Goal: Task Accomplishment & Management: Manage account settings

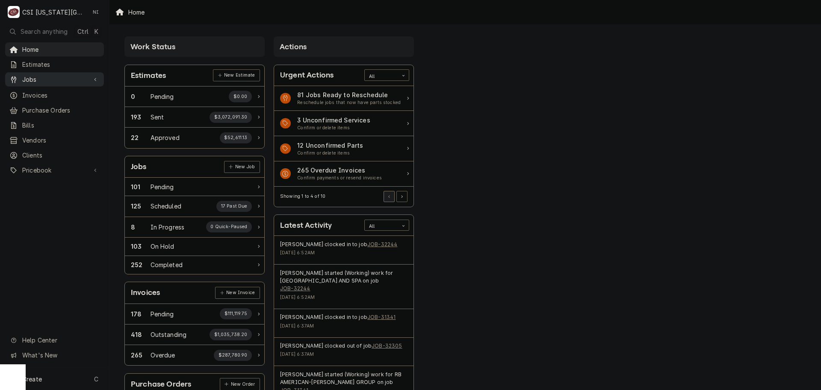
click at [35, 77] on span "Jobs" at bounding box center [54, 79] width 65 height 9
click at [54, 194] on span "Pricebook" at bounding box center [54, 198] width 65 height 9
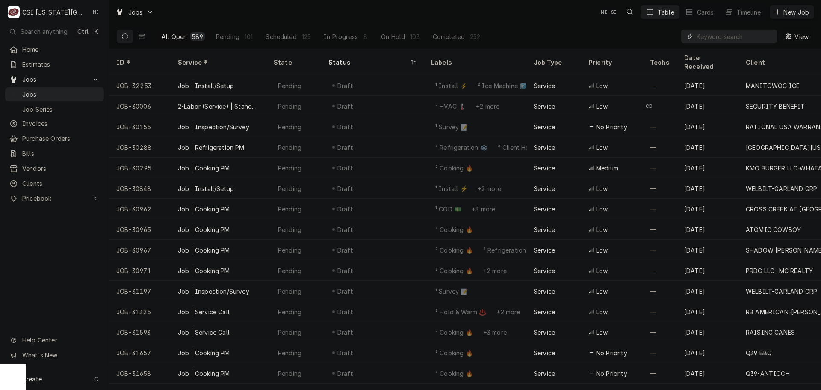
click at [707, 38] on input "Dynamic Content Wrapper" at bounding box center [735, 37] width 76 height 14
paste input "32113"
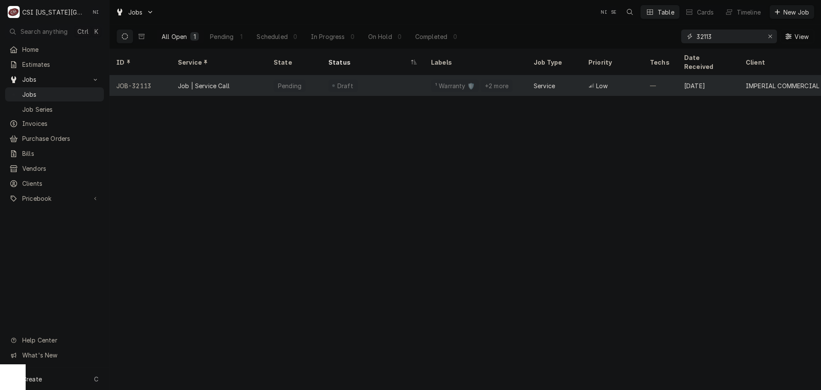
type input "32113"
click at [390, 76] on div "Draft" at bounding box center [373, 85] width 103 height 21
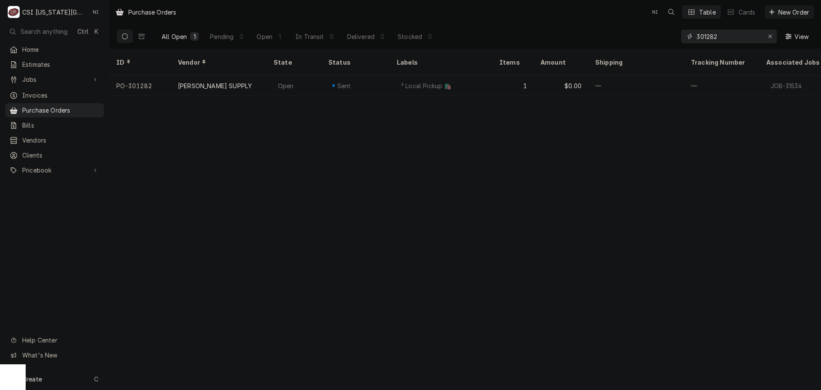
drag, startPoint x: 726, startPoint y: 36, endPoint x: 643, endPoint y: 38, distance: 82.2
click at [647, 38] on div "All Open 1 Pending 0 Open 1 In Transit 0 Delivered 0 Stocked 0 301282 View" at bounding box center [465, 36] width 698 height 24
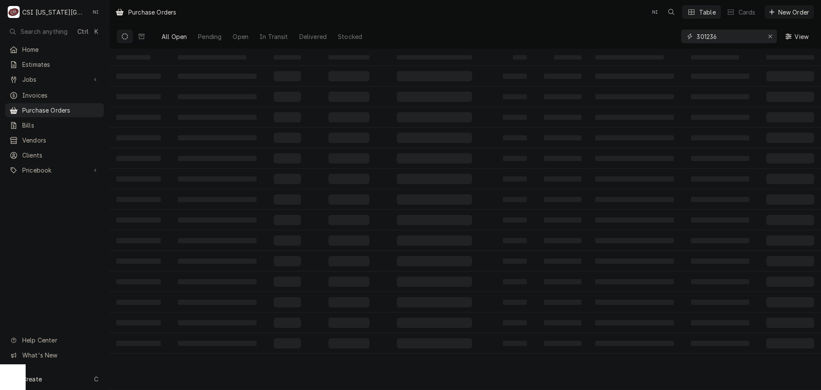
type input "301236"
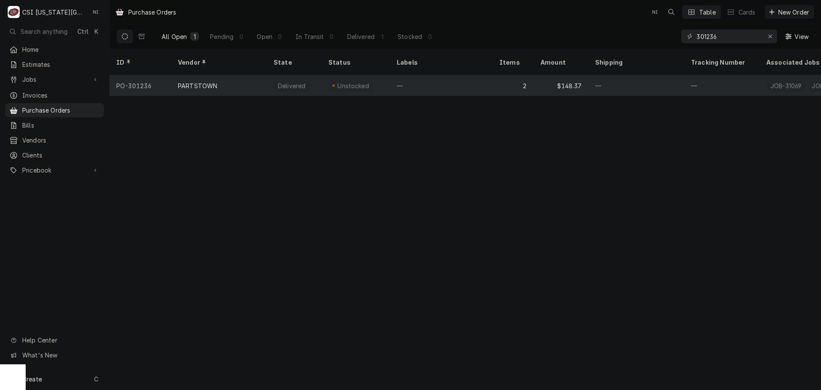
click at [397, 77] on div "—" at bounding box center [441, 85] width 103 height 21
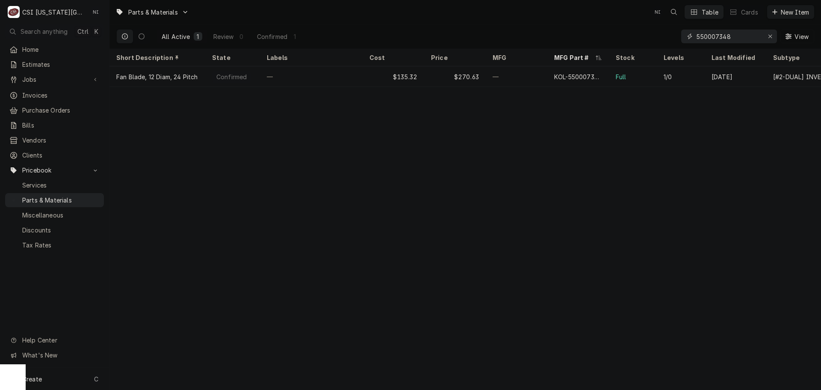
drag, startPoint x: 705, startPoint y: 38, endPoint x: 543, endPoint y: 37, distance: 161.7
click at [544, 37] on div "All Active 1 Review 0 Confirmed 1 550007348 View" at bounding box center [465, 36] width 698 height 24
type input "00-913102-00333"
click at [382, 76] on div "$1,538.68" at bounding box center [394, 76] width 62 height 21
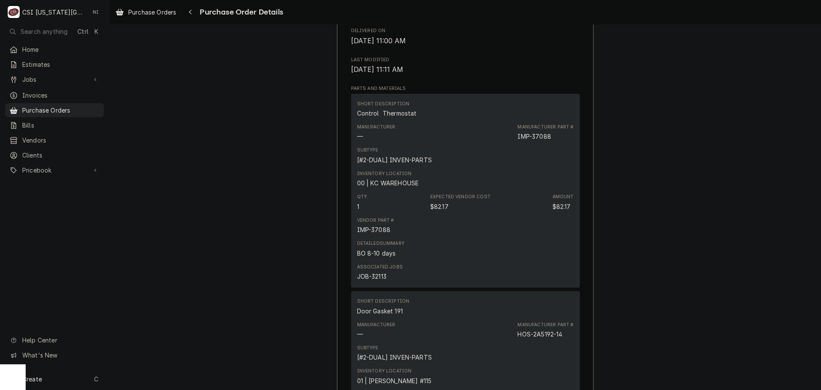
scroll to position [520, 0]
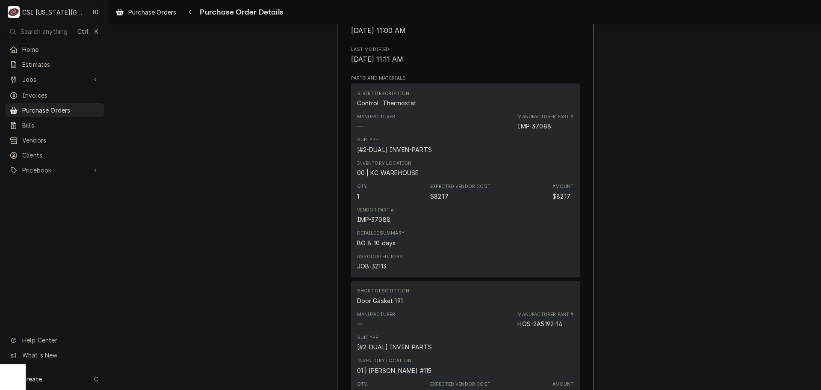
click at [377, 270] on div "JOB-32113" at bounding box center [372, 265] width 30 height 9
copy div "32113"
click at [71, 112] on div "Purchase Orders" at bounding box center [54, 110] width 95 height 11
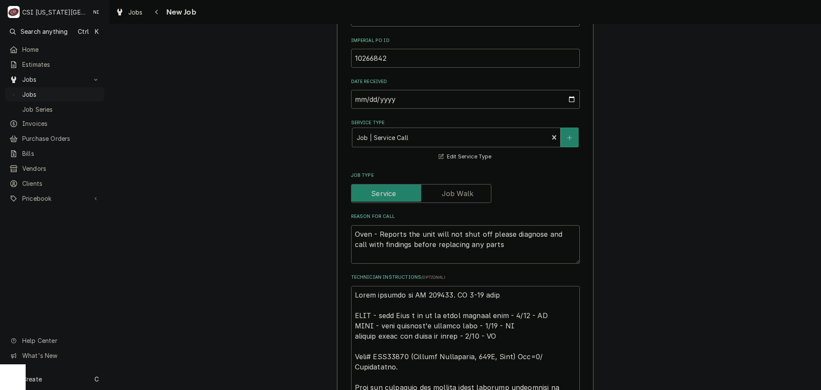
scroll to position [684, 0]
drag, startPoint x: 350, startPoint y: 296, endPoint x: 381, endPoint y: 305, distance: 31.6
type textarea "x"
type textarea "Parts ordered on PO 301236. BO 8-10 days HOLD - left Dean a vm to cb about bill…"
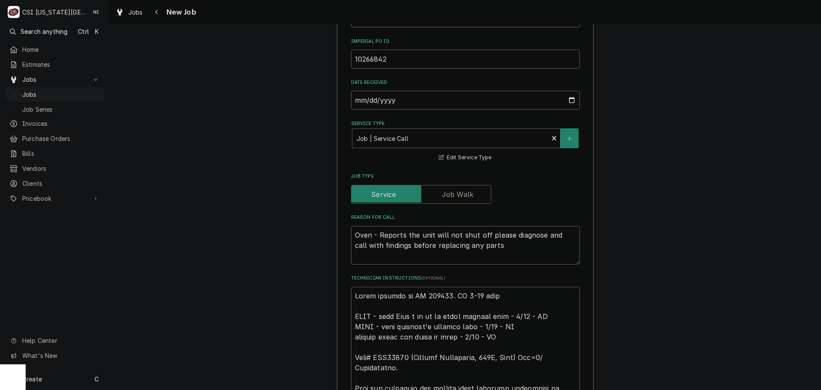
type textarea "x"
type textarea "E Parts ordered on PO 301236. BO 8-10 days HOLD - left Dean a vm to cb about bi…"
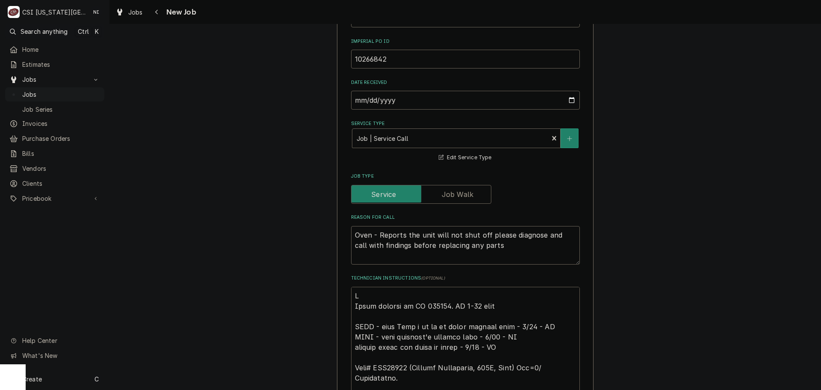
type textarea "x"
type textarea "ET Parts ordered on PO 301236. BO 8-10 days HOLD - left Dean a vm to cb about b…"
type textarea "x"
type textarea "ETA Parts ordered on PO 301236. BO 8-10 days HOLD - left Dean a vm to cb about …"
type textarea "x"
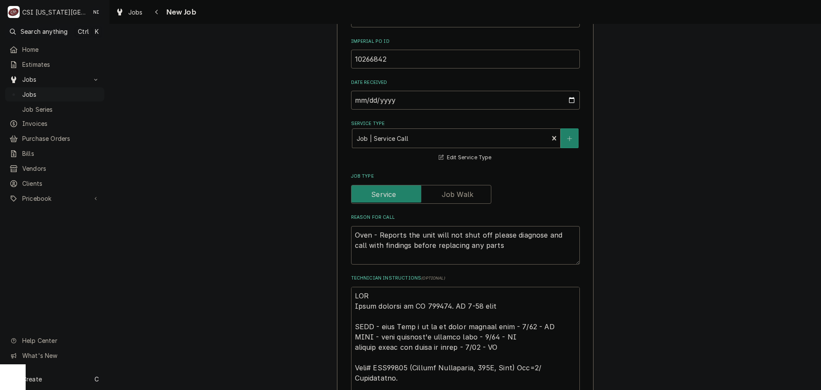
type textarea "ETA Parts ordered on PO 301236. BO 8-10 days HOLD - left Dean a vm to cb about …"
type textarea "x"
type textarea "ETA 9 Parts ordered on PO 301236. BO 8-10 days HOLD - left Dean a vm to cb abou…"
type textarea "x"
type textarea "ETA 9/ Parts ordered on PO 301236. BO 8-10 days HOLD - left Dean a vm to cb abo…"
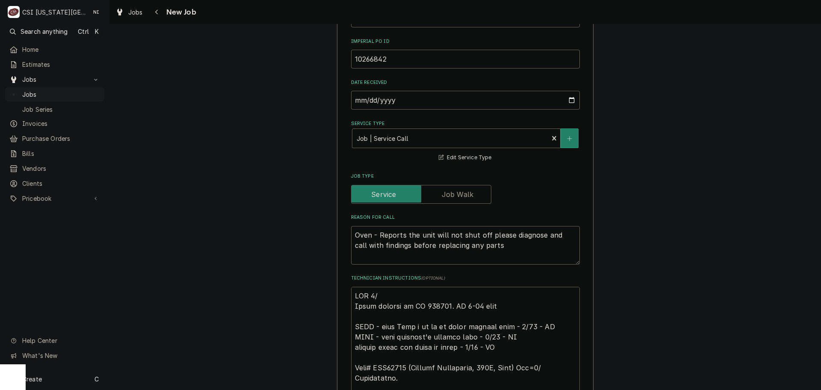
type textarea "x"
type textarea "ETA 9/ Parts ordered on PO 301236. BO 8-10 days HOLD - left Dean a vm to cb abo…"
type textarea "x"
type textarea "ETA 9/3 Parts ordered on PO 301236. BO 8-10 days HOLD - left Dean a vm to cb ab…"
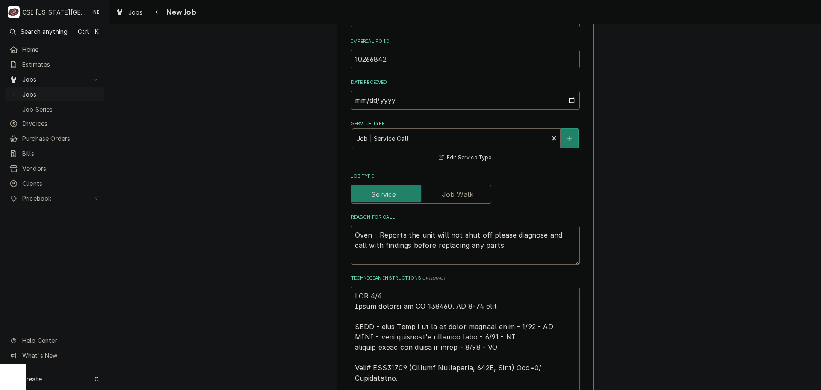
type textarea "x"
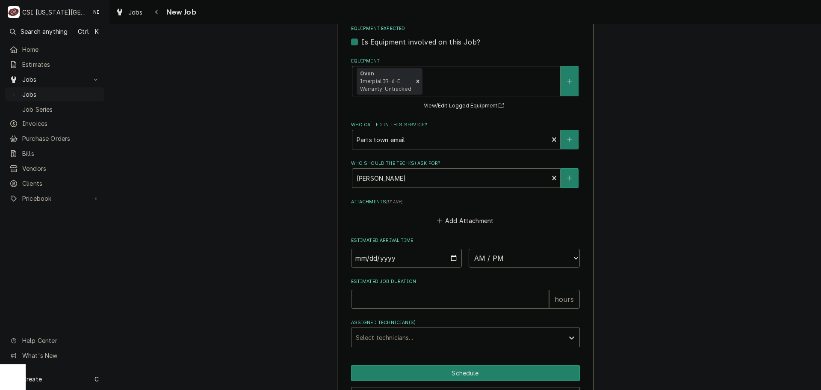
scroll to position [1434, 0]
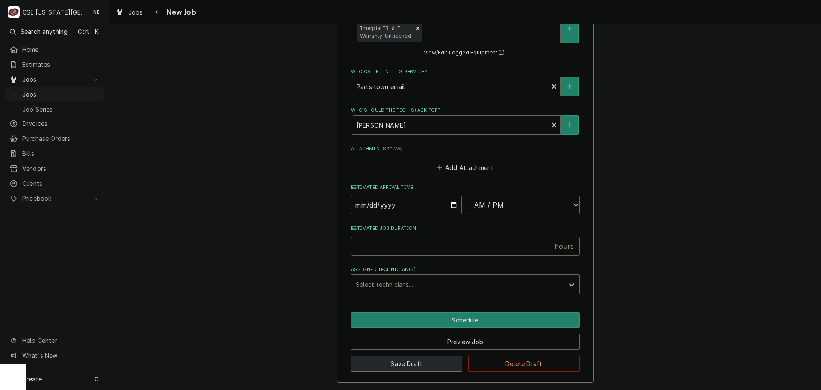
type textarea "ETA 9/3 Parts ordered on PO 301236. BO 8-10 days HOLD - left Dean a vm to cb ab…"
click at [443, 366] on button "Save Draft" at bounding box center [407, 363] width 112 height 16
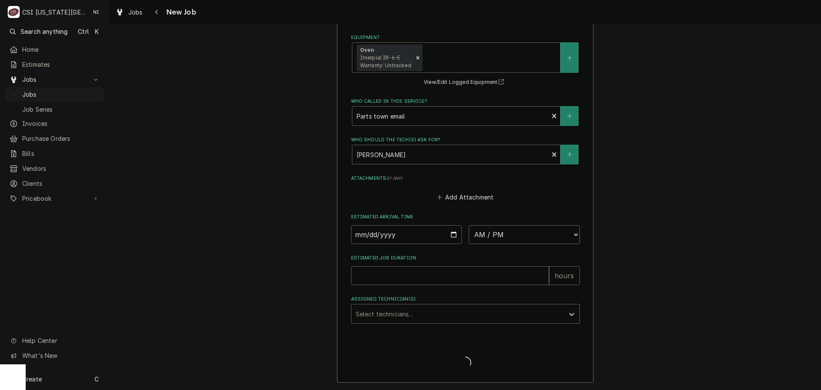
scroll to position [1404, 0]
type textarea "x"
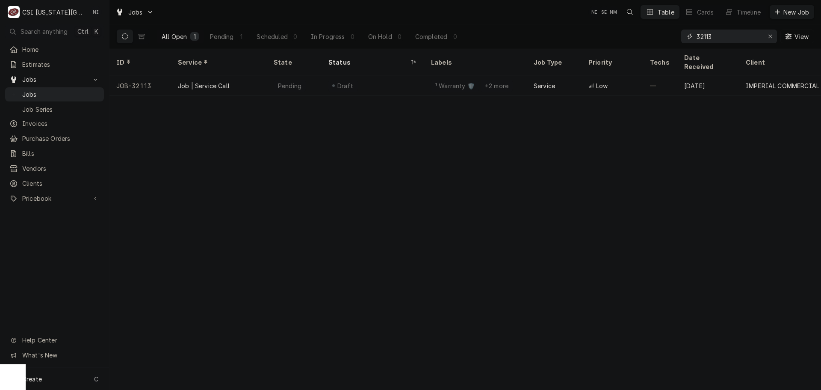
drag, startPoint x: 723, startPoint y: 40, endPoint x: 644, endPoint y: 39, distance: 78.7
click at [645, 39] on div "All Open 1 Pending 1 Scheduled 0 In Progress 0 On Hold 0 Completed 0 32113 View" at bounding box center [465, 36] width 698 height 24
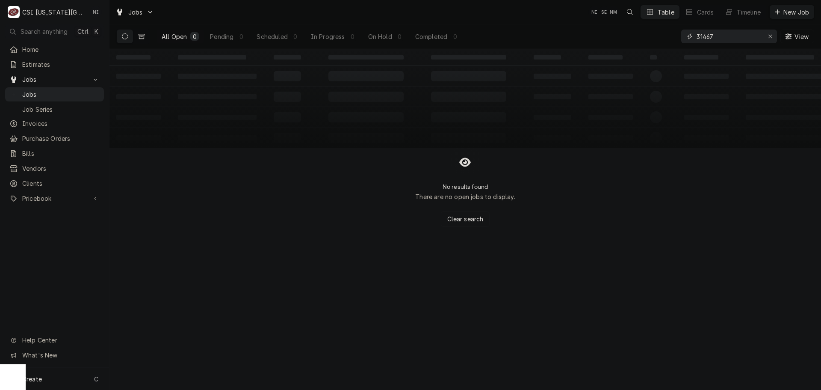
type input "31467"
click at [139, 39] on icon "Dynamic Content Wrapper" at bounding box center [142, 36] width 6 height 5
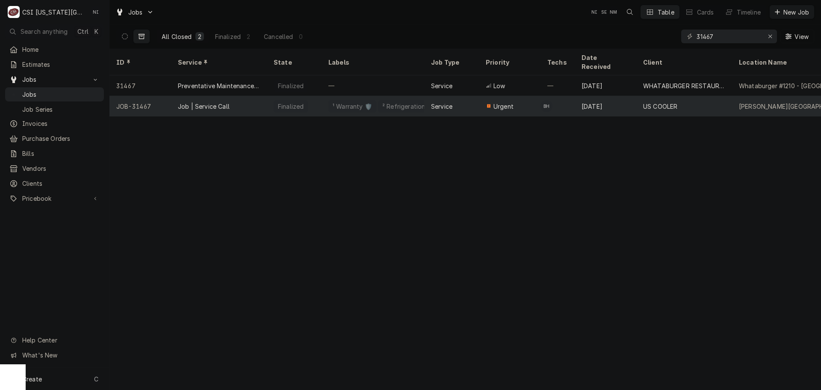
click at [240, 96] on div "Job | Service Call" at bounding box center [219, 106] width 96 height 21
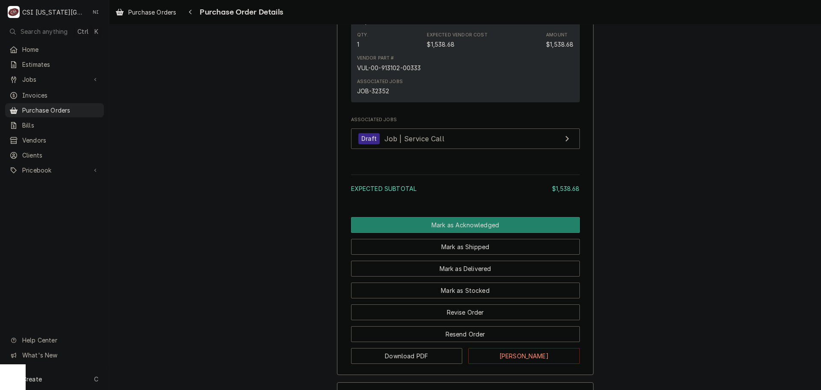
scroll to position [632, 0]
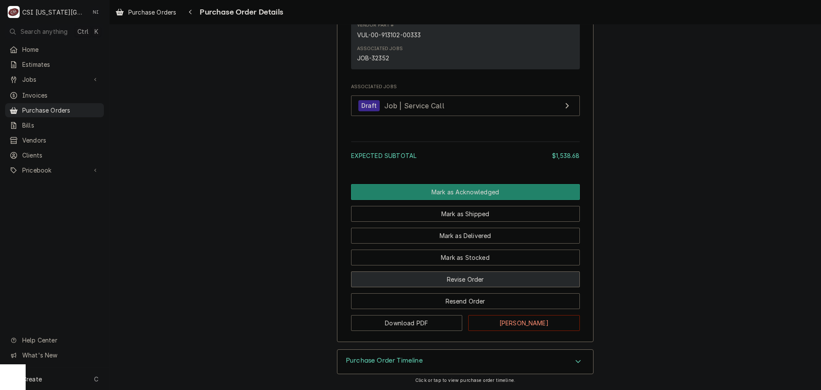
click at [472, 278] on button "Revise Order" at bounding box center [465, 279] width 229 height 16
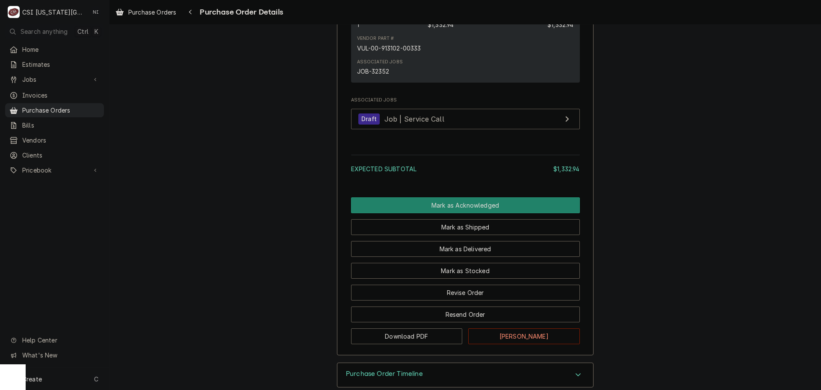
scroll to position [632, 0]
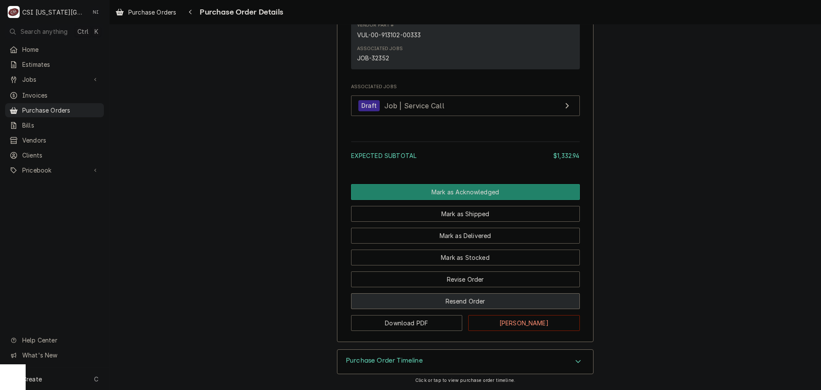
click at [470, 301] on button "Resend Order" at bounding box center [465, 301] width 229 height 16
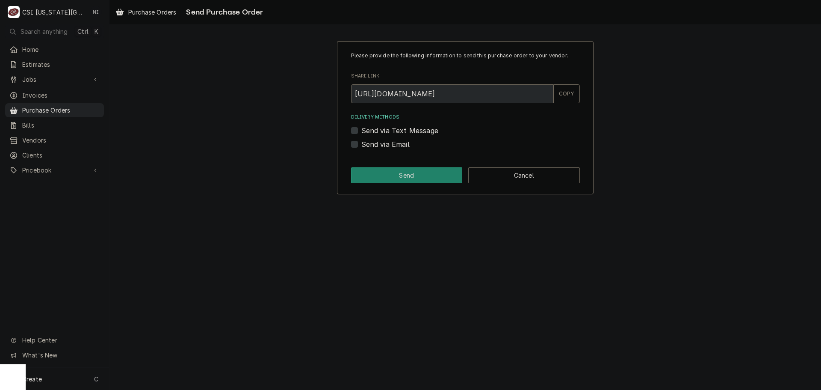
click at [361, 148] on label "Send via Email" at bounding box center [385, 144] width 48 height 10
click at [361, 148] on input "Send via Email" at bounding box center [475, 148] width 229 height 19
checkbox input "true"
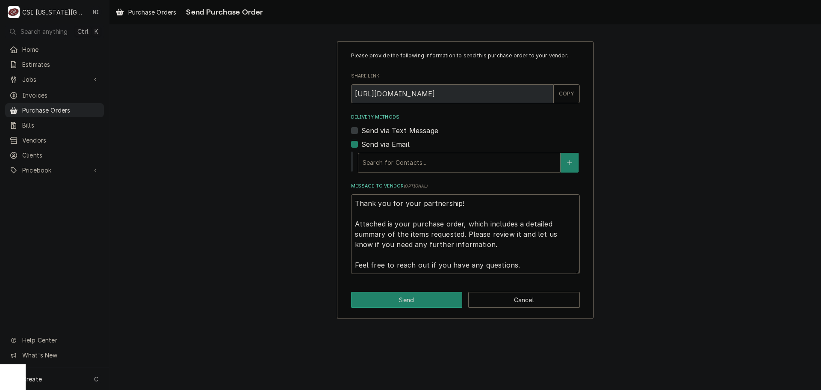
click at [421, 167] on div "Delivery Methods" at bounding box center [459, 162] width 193 height 15
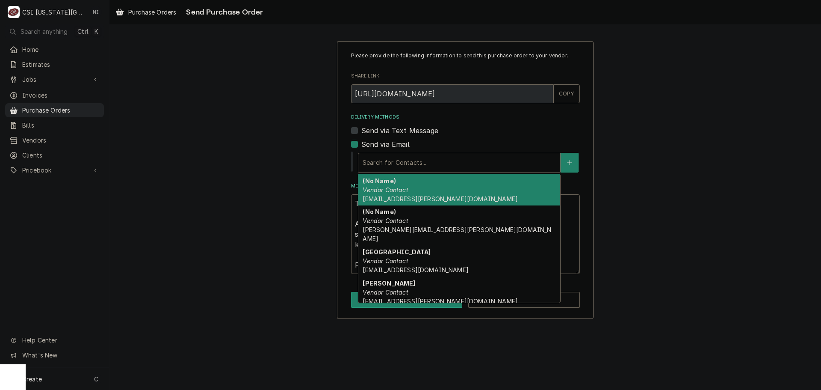
click at [403, 191] on em "Vendor Contact" at bounding box center [385, 189] width 45 height 7
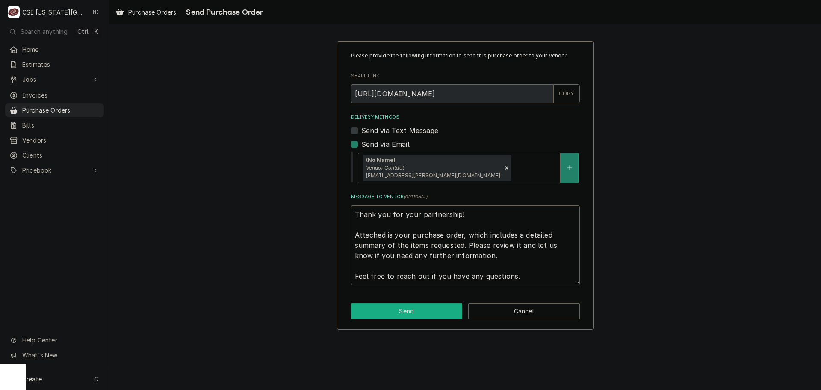
click at [432, 309] on button "Send" at bounding box center [407, 311] width 112 height 16
type textarea "x"
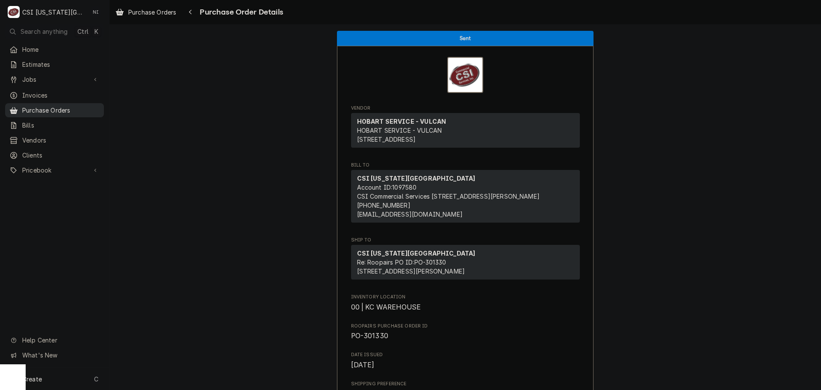
click at [71, 106] on span "Purchase Orders" at bounding box center [60, 110] width 77 height 9
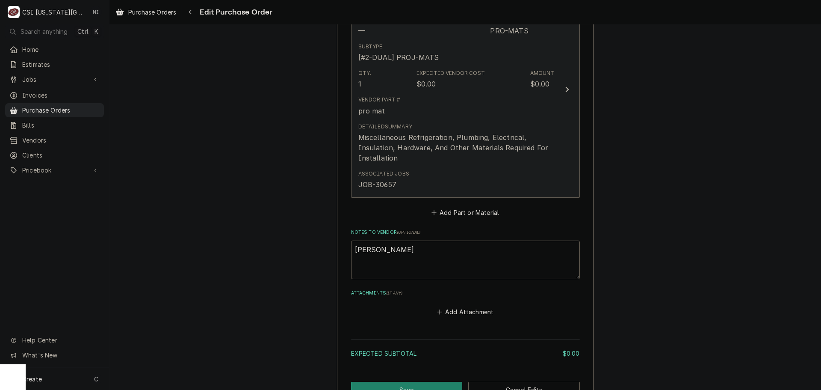
scroll to position [428, 0]
click at [512, 130] on div "Detailed Summary Miscellaneous Refrigeration, Plumbing, Electrical, Insulation,…" at bounding box center [456, 141] width 196 height 40
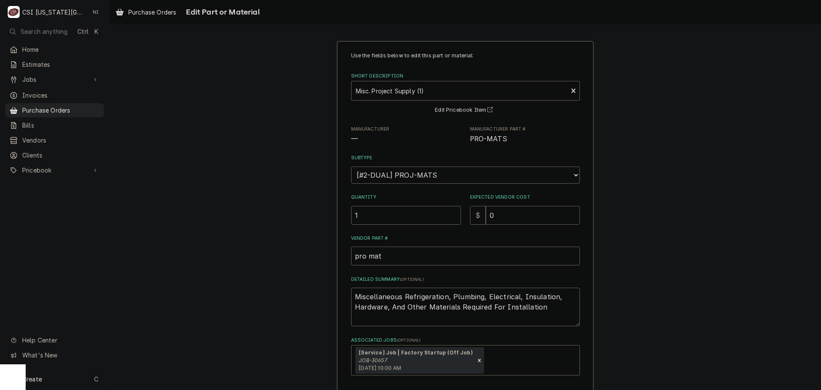
drag, startPoint x: 493, startPoint y: 216, endPoint x: 440, endPoint y: 210, distance: 53.8
click at [441, 210] on div "Quantity 1 Expected Vendor Cost $ 0" at bounding box center [465, 209] width 229 height 30
type textarea "x"
type input "1"
type textarea "x"
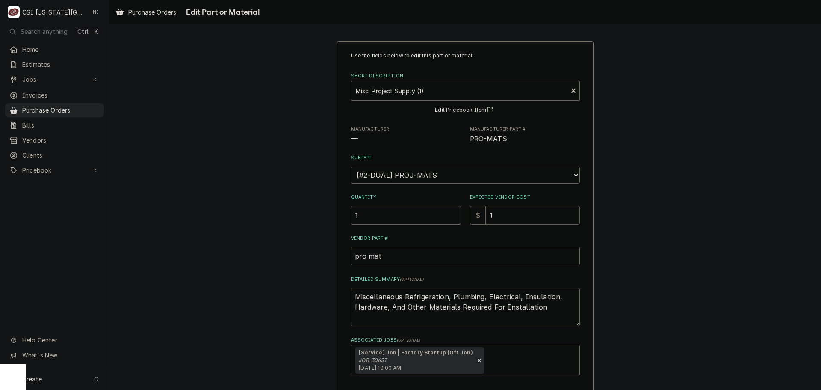
type input "11"
type textarea "x"
type input "114"
type textarea "x"
type input "114.2"
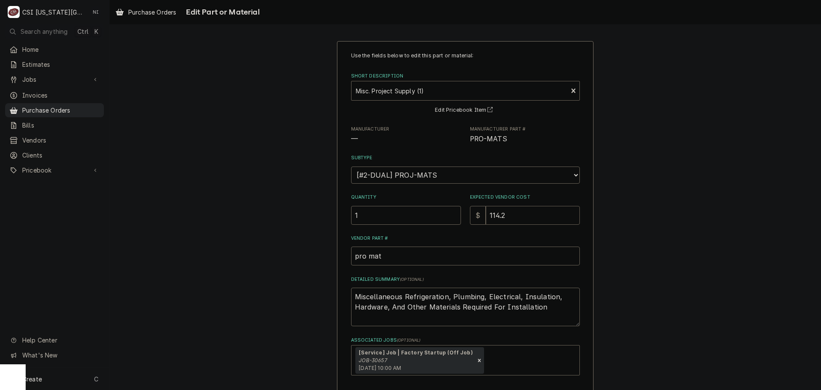
type textarea "x"
type input "114.21"
drag, startPoint x: 540, startPoint y: 304, endPoint x: 241, endPoint y: 234, distance: 307.1
click at [272, 247] on div "Use the fields below to edit this part or material: Short Description Misc. Pro…" at bounding box center [466, 241] width 712 height 416
type textarea "x"
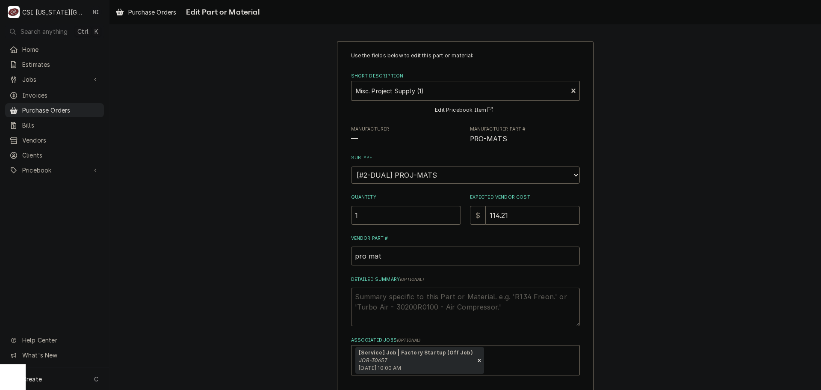
type textarea "x"
type textarea "c"
type textarea "x"
type textarea "co"
type textarea "x"
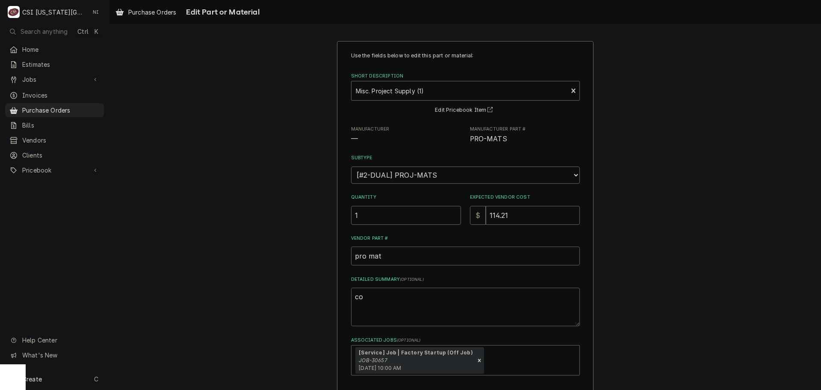
type textarea "cop"
type textarea "x"
type textarea "copp"
type textarea "x"
type textarea "coppe"
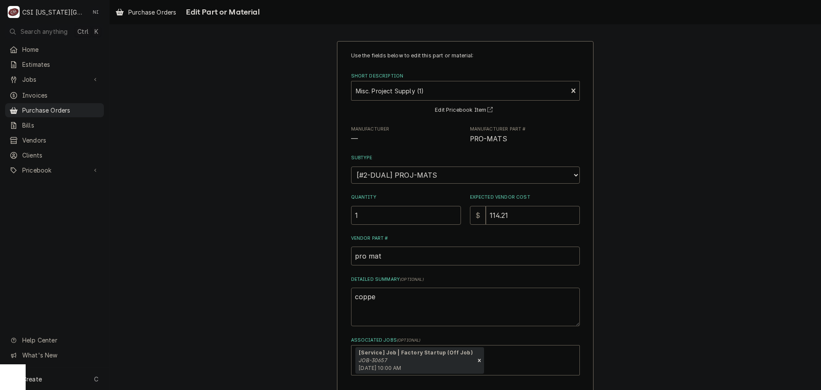
type textarea "x"
type textarea "copper"
type textarea "x"
type textarea "copper"
type textarea "x"
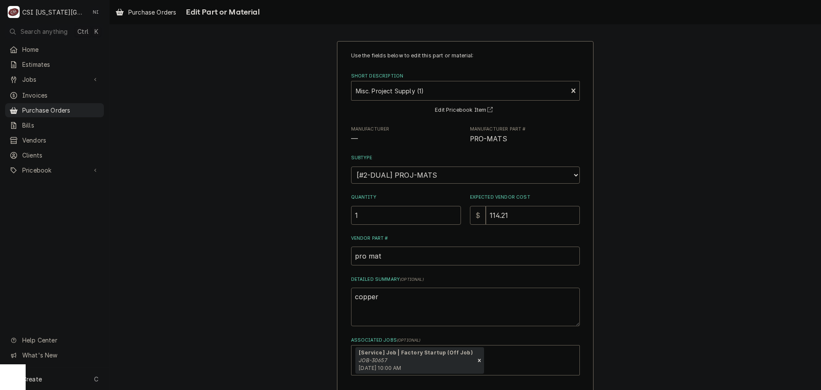
type textarea "copper f"
type textarea "x"
type textarea "copper fi"
type textarea "x"
type textarea "copper fit"
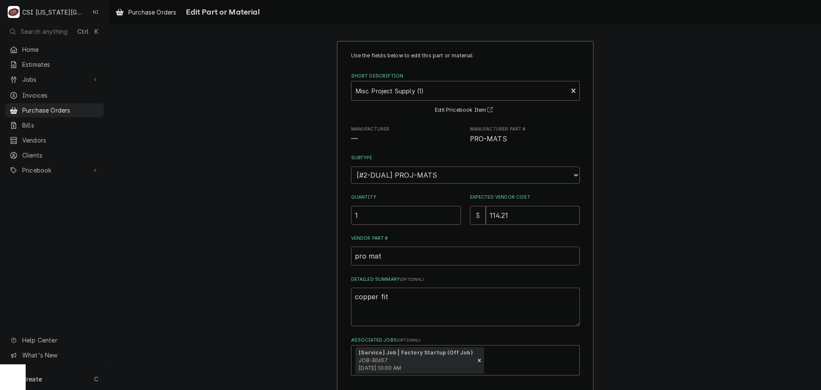
type textarea "x"
type textarea "copper fitt"
type textarea "x"
type textarea "copper fittin"
type textarea "x"
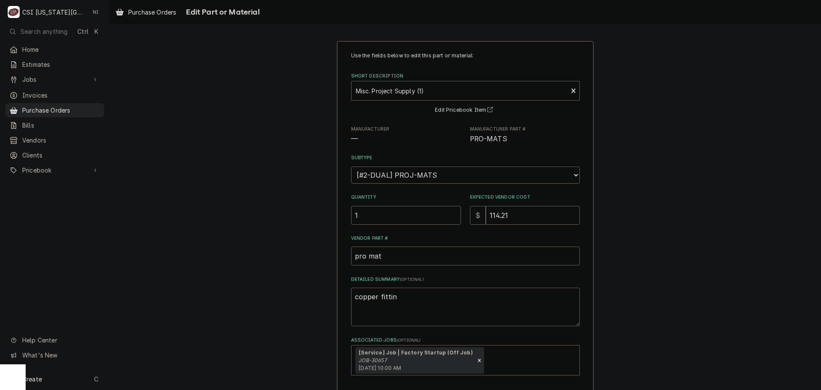
type textarea "copper fitting"
type textarea "x"
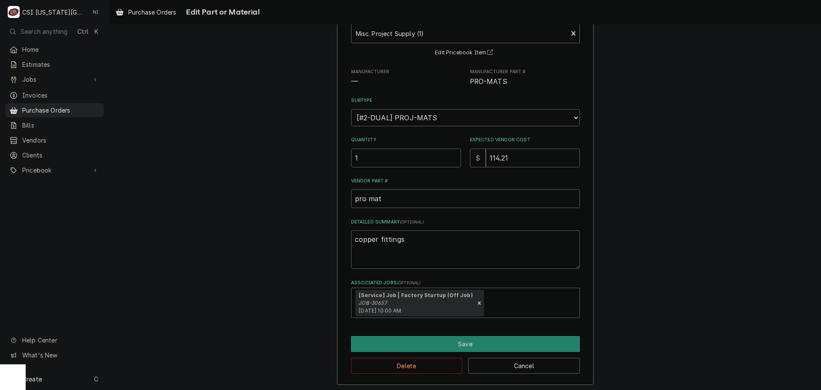
scroll to position [59, 0]
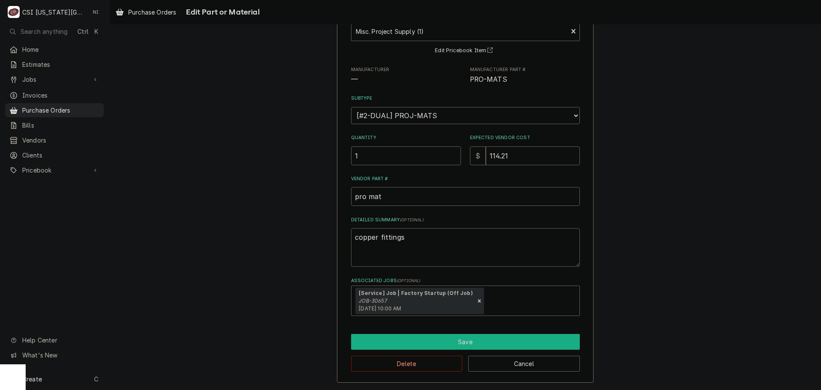
type textarea "copper fittings"
click at [480, 343] on button "Save" at bounding box center [465, 342] width 229 height 16
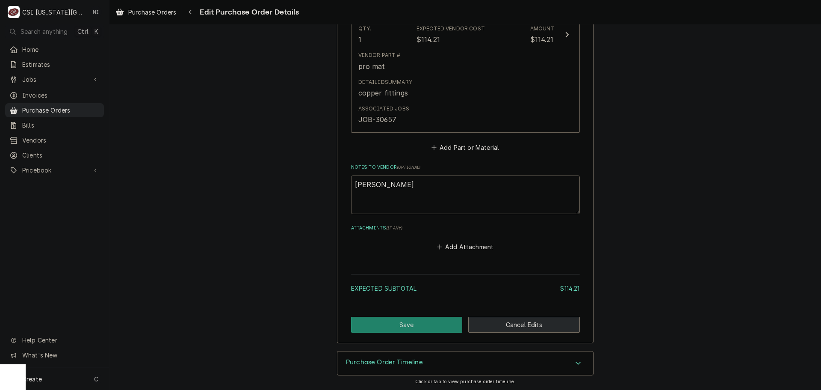
scroll to position [472, 0]
click at [437, 319] on button "Save" at bounding box center [407, 323] width 112 height 16
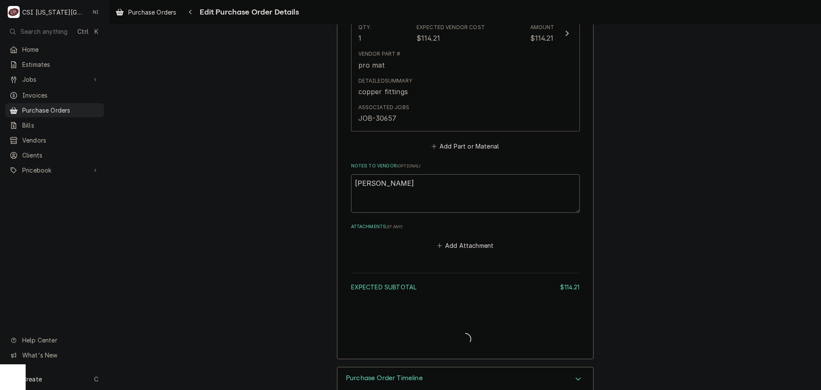
type textarea "x"
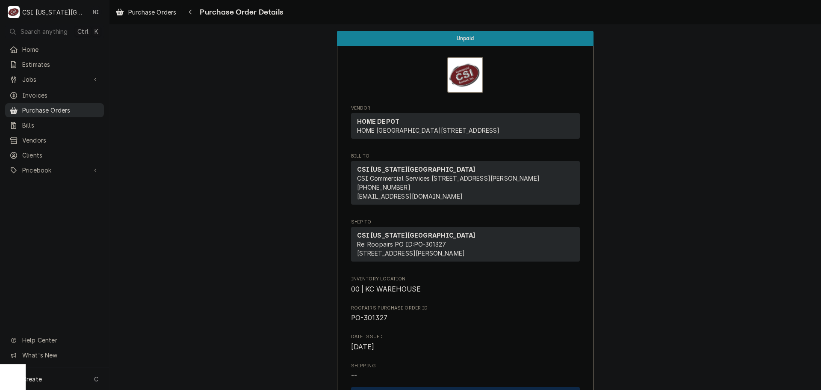
click at [90, 106] on span "Purchase Orders" at bounding box center [60, 110] width 77 height 9
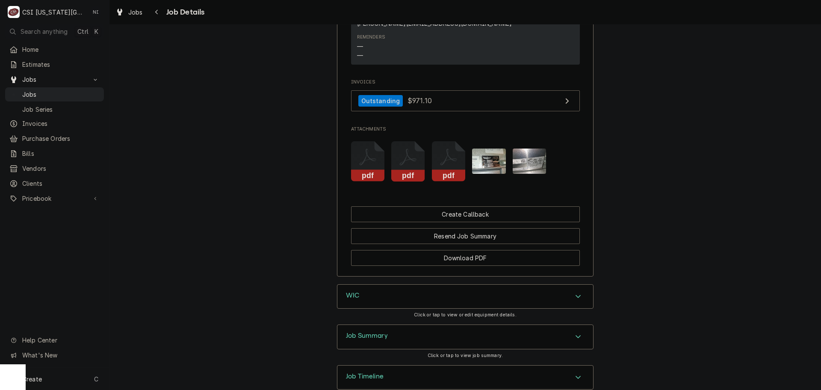
scroll to position [1809, 0]
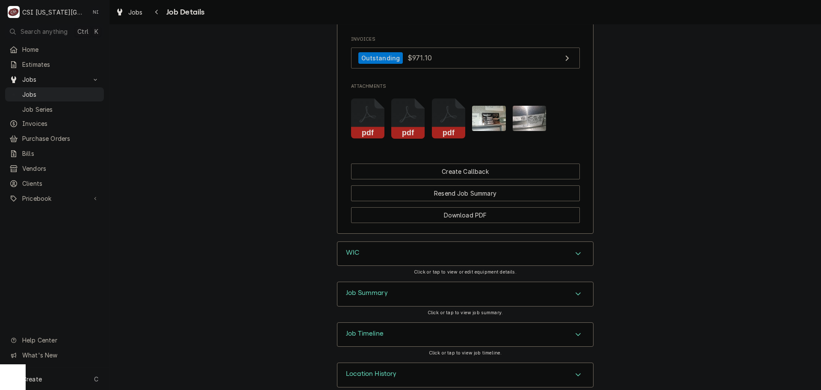
click at [572, 329] on div "Accordion Header" at bounding box center [578, 334] width 13 height 10
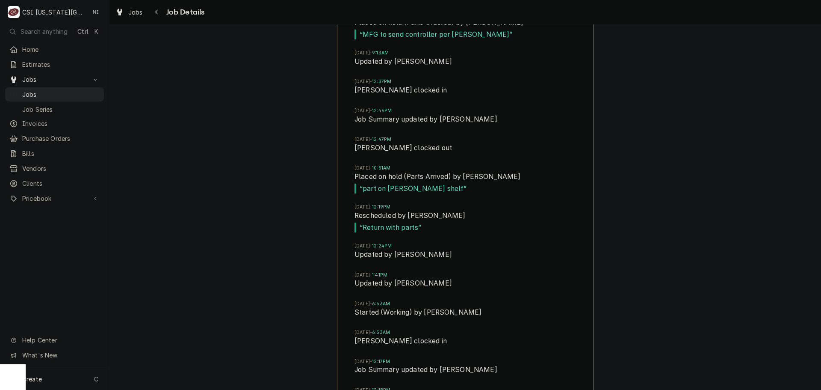
scroll to position [2521, 0]
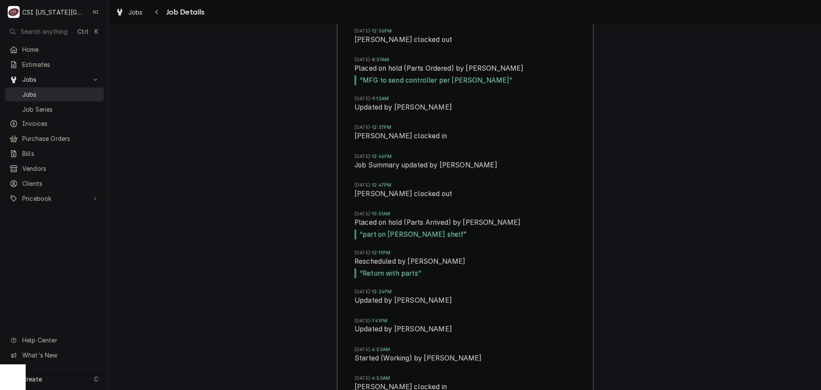
drag, startPoint x: 49, startPoint y: 92, endPoint x: 117, endPoint y: 92, distance: 68.5
click at [50, 92] on span "Jobs" at bounding box center [60, 94] width 77 height 9
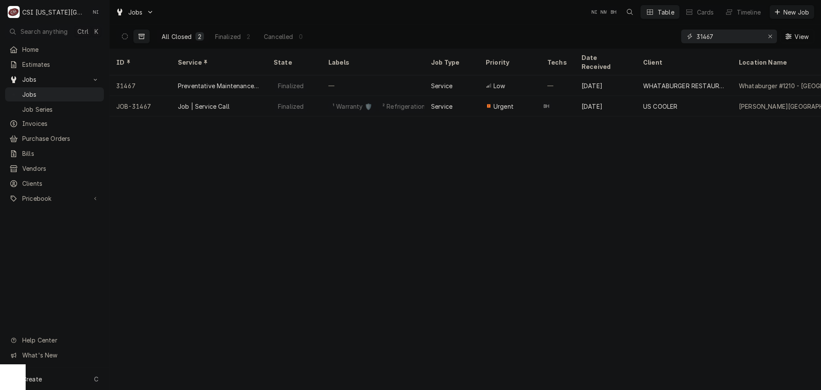
drag, startPoint x: 723, startPoint y: 39, endPoint x: 631, endPoint y: 46, distance: 92.2
click at [674, 38] on div "All Closed 2 Finalized 2 Cancelled 0 31467 View" at bounding box center [465, 36] width 698 height 24
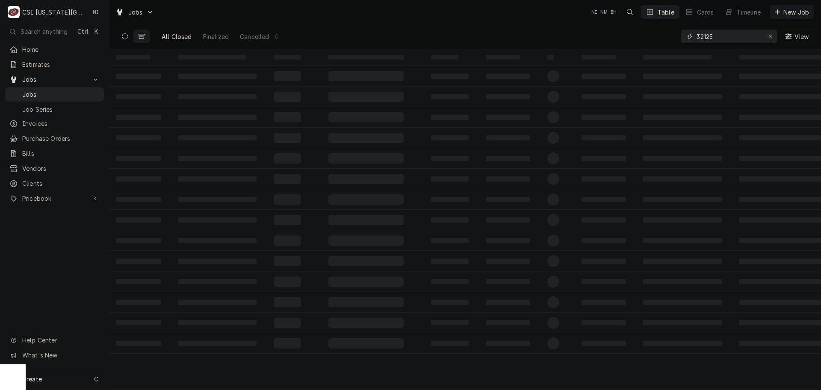
type input "32125"
click at [127, 34] on icon "Dynamic Content Wrapper" at bounding box center [125, 36] width 6 height 6
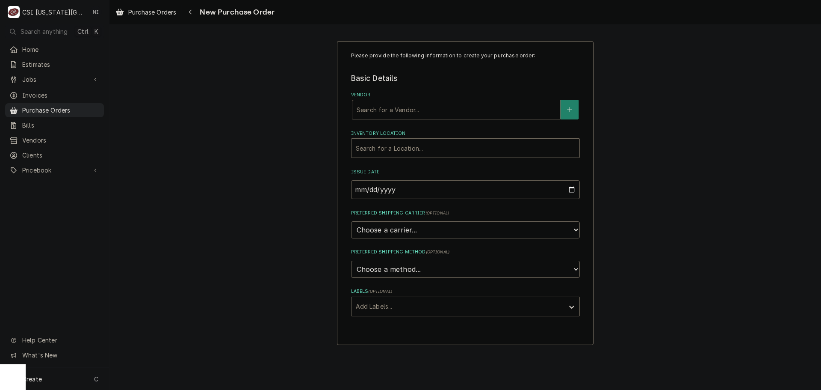
click at [404, 113] on div "Vendor" at bounding box center [456, 109] width 199 height 15
type input "key"
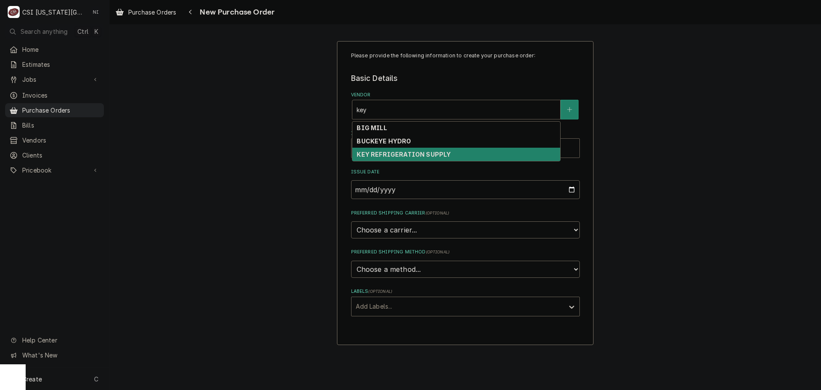
click at [407, 157] on strong "KEY REFRIGERATION SUPPLY" at bounding box center [404, 154] width 94 height 7
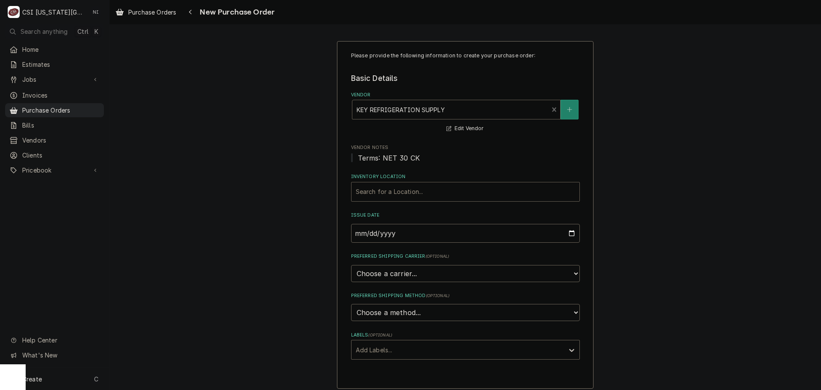
click at [405, 190] on div "Inventory Location" at bounding box center [465, 191] width 219 height 15
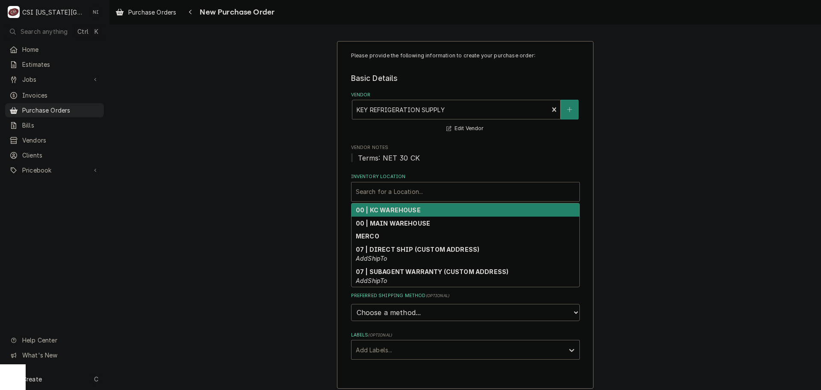
click at [407, 208] on strong "00 | KC WAREHOUSE" at bounding box center [388, 209] width 65 height 7
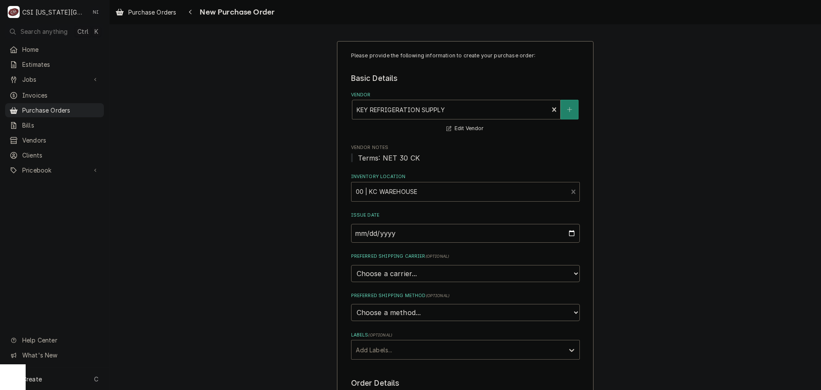
click at [398, 346] on div "Labels" at bounding box center [458, 349] width 204 height 15
click at [385, 381] on div "² Local Pickup 🛍️" at bounding box center [466, 381] width 228 height 13
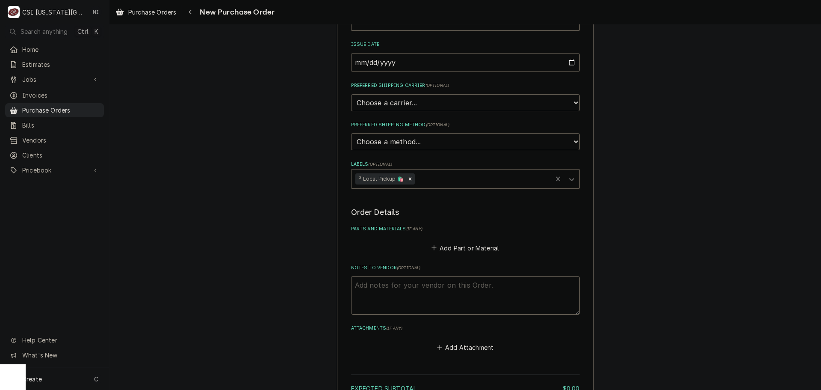
scroll to position [171, 0]
drag, startPoint x: 448, startPoint y: 291, endPoint x: 458, endPoint y: 287, distance: 10.5
click at [452, 288] on textarea "Notes to Vendor ( optional )" at bounding box center [465, 294] width 229 height 39
type textarea "x"
type textarea "ha"
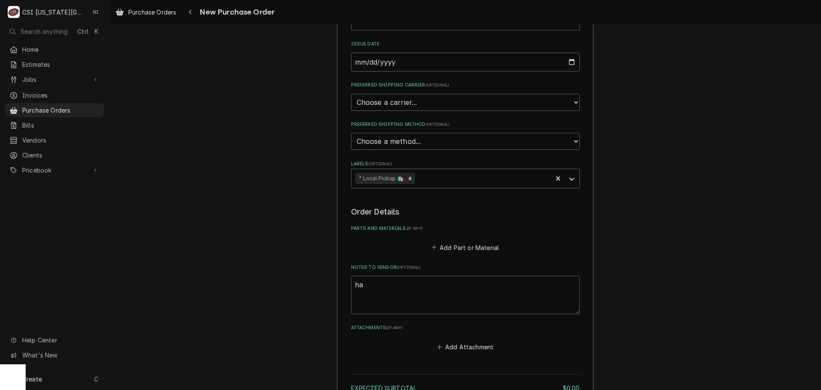
type textarea "x"
type textarea "haw"
type textarea "x"
type textarea "hawl"
type textarea "x"
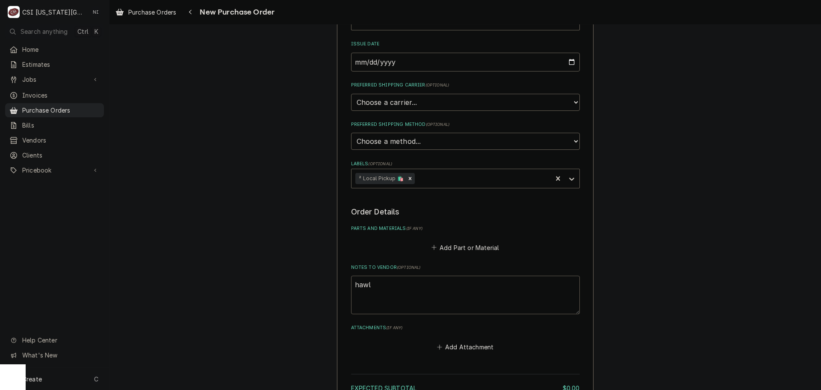
type textarea "haw"
type textarea "x"
type textarea "hawk"
type textarea "x"
type textarea "hawkim"
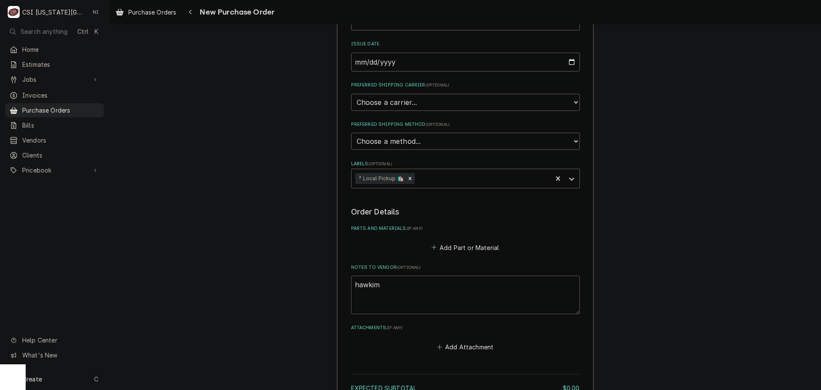
type textarea "x"
type textarea "hawkimn"
type textarea "x"
type textarea "hawkimns"
type textarea "x"
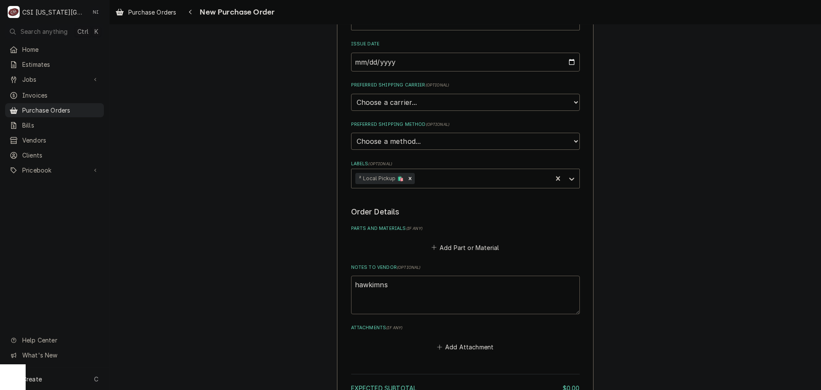
type textarea "hawkimn"
type textarea "x"
type textarea "hawkim"
type textarea "x"
type textarea "hawkims"
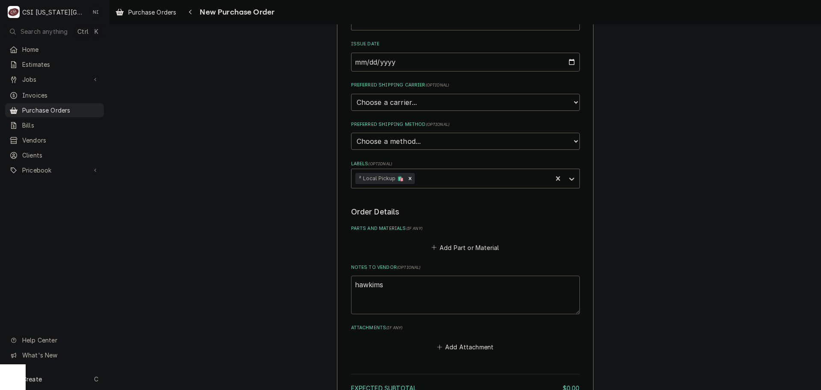
type textarea "x"
type textarea "hawkim"
type textarea "x"
type textarea "hawki"
type textarea "x"
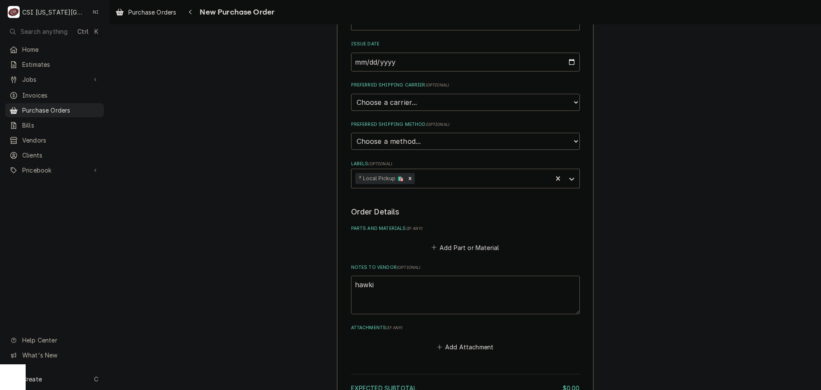
type textarea "hawkin"
type textarea "x"
type textarea "hawkins"
click at [482, 248] on button "Add Part or Material" at bounding box center [465, 247] width 71 height 12
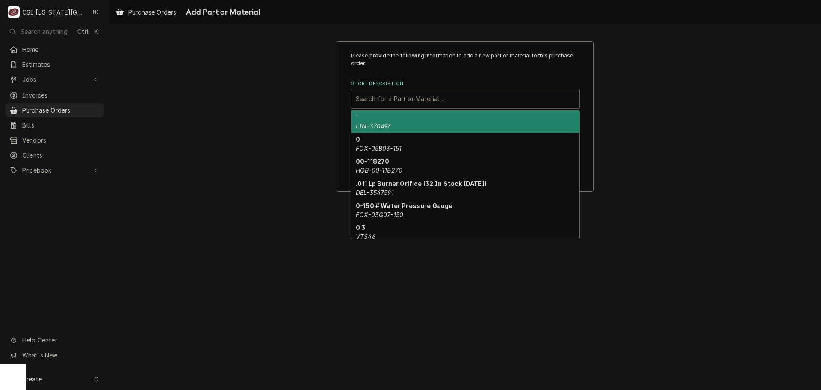
click at [405, 97] on div "Short Description" at bounding box center [465, 98] width 219 height 15
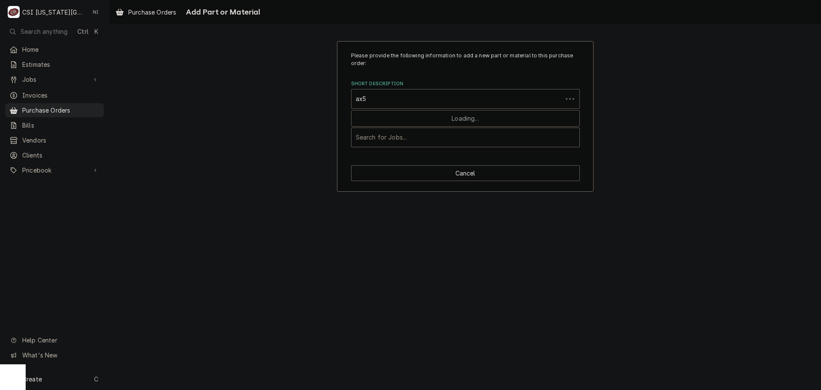
type input "ax55"
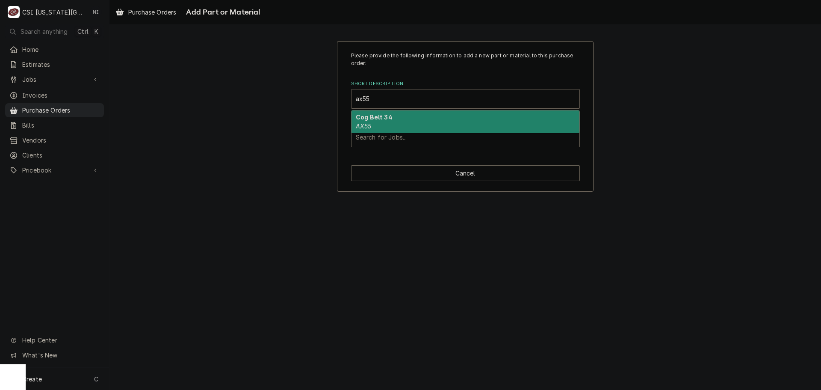
click at [412, 121] on div "Cog Belt 34 AX55" at bounding box center [466, 121] width 228 height 22
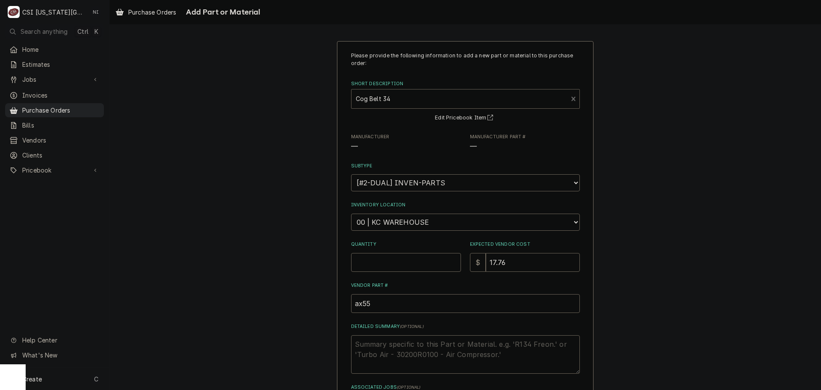
type textarea "x"
click at [394, 230] on select "Choose a location... 00 | KC WAREHOUSE 00 | MAIN WAREHOUSE 01 | BRIAN BREAZIER …" at bounding box center [465, 221] width 229 height 17
select select "2760"
click at [351, 213] on select "Choose a location... 00 | KC WAREHOUSE 00 | MAIN WAREHOUSE 01 | BRIAN BREAZIER …" at bounding box center [465, 221] width 229 height 17
click at [391, 264] on input "Quantity" at bounding box center [406, 262] width 110 height 19
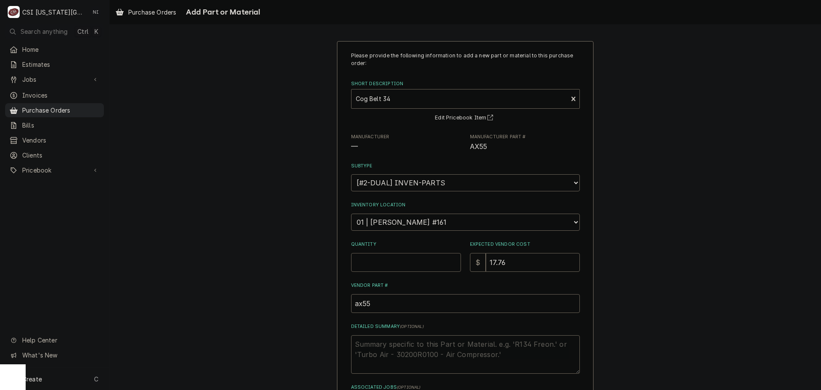
type textarea "x"
type input "1"
type textarea "x"
type input "0"
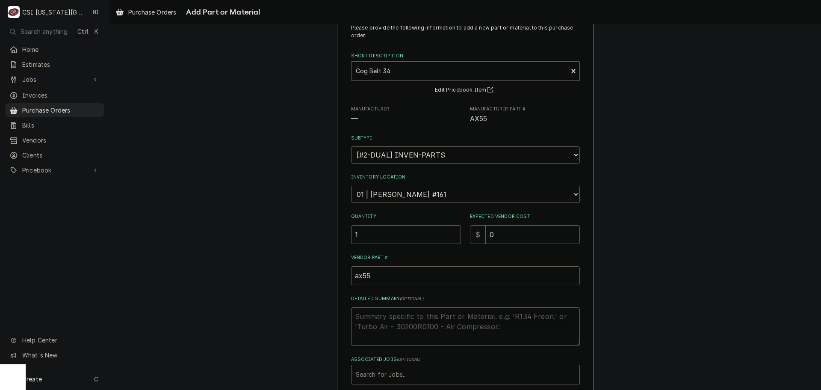
scroll to position [43, 0]
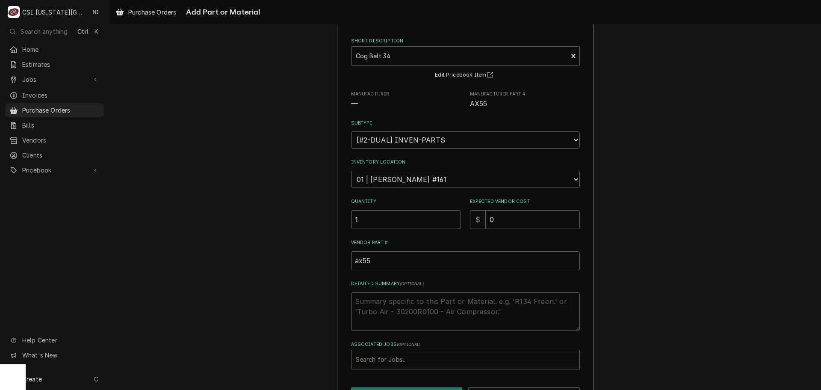
click at [430, 362] on div "Associated Jobs" at bounding box center [465, 359] width 219 height 15
type input "32125"
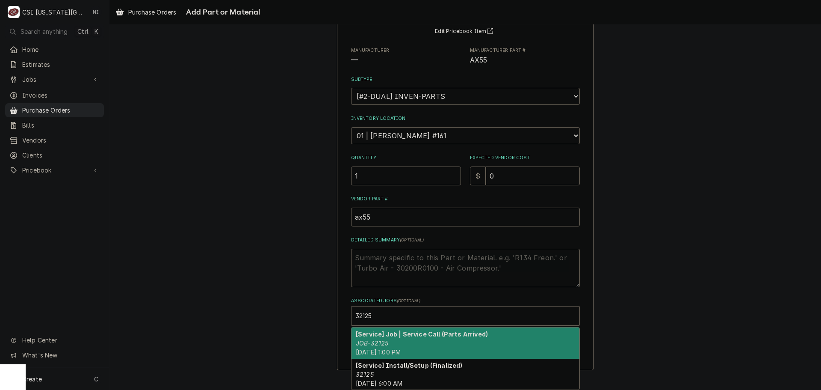
click at [413, 336] on strong "[Service] Job | Service Call (Parts Arrived)" at bounding box center [422, 333] width 132 height 7
type textarea "x"
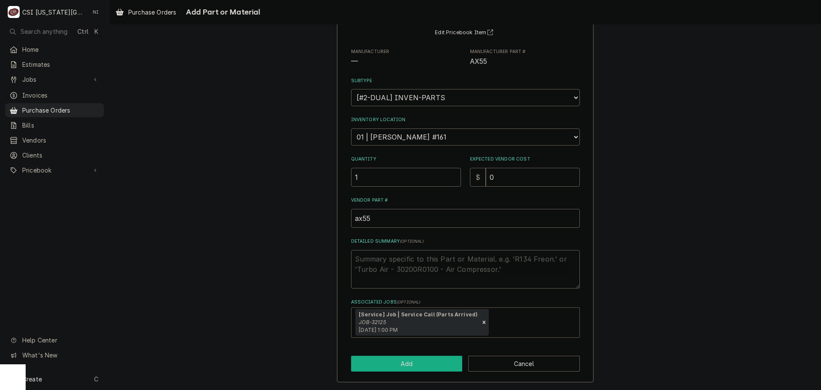
click at [437, 363] on button "Add" at bounding box center [407, 363] width 112 height 16
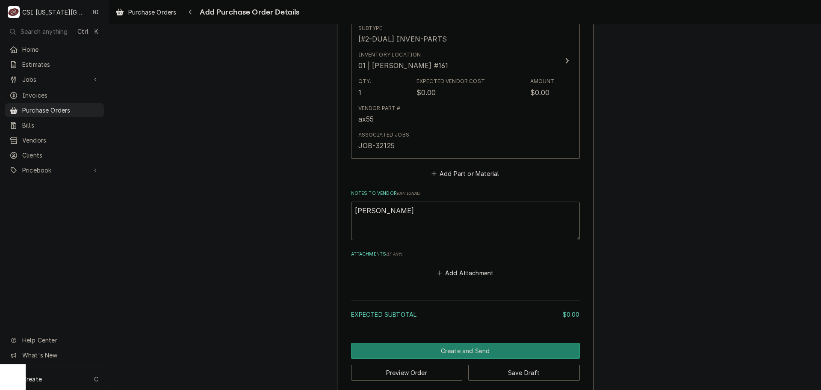
scroll to position [454, 0]
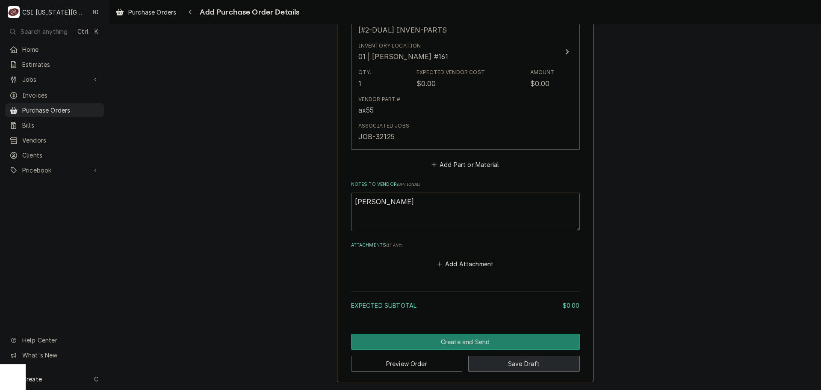
click at [495, 360] on button "Save Draft" at bounding box center [524, 363] width 112 height 16
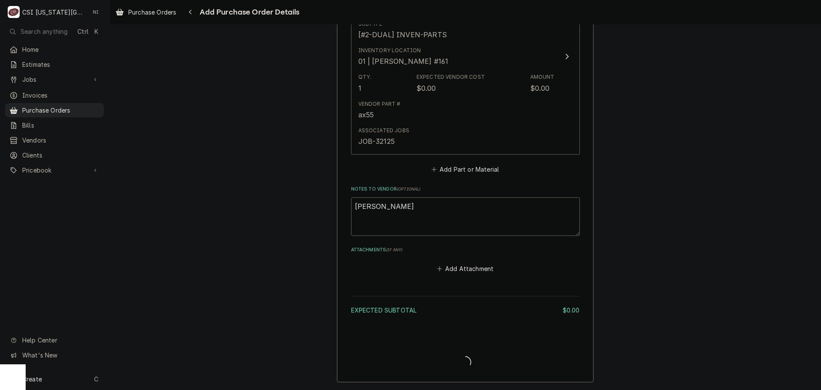
scroll to position [449, 0]
type textarea "x"
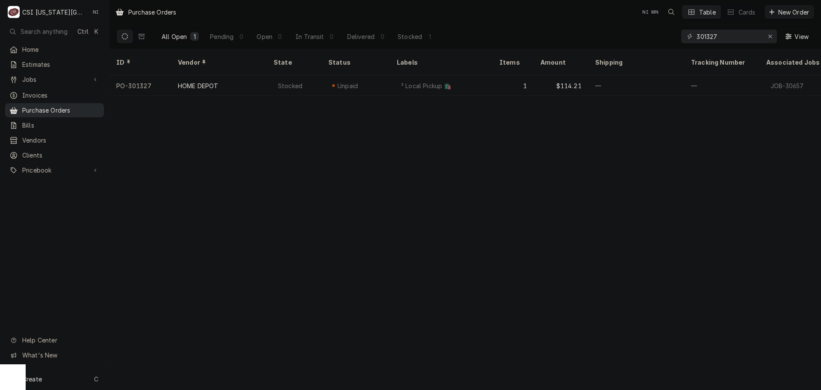
click at [47, 106] on span "Purchase Orders" at bounding box center [60, 110] width 77 height 9
click at [770, 37] on icon "Erase input" at bounding box center [771, 36] width 5 height 6
